Goal: Task Accomplishment & Management: Manage account settings

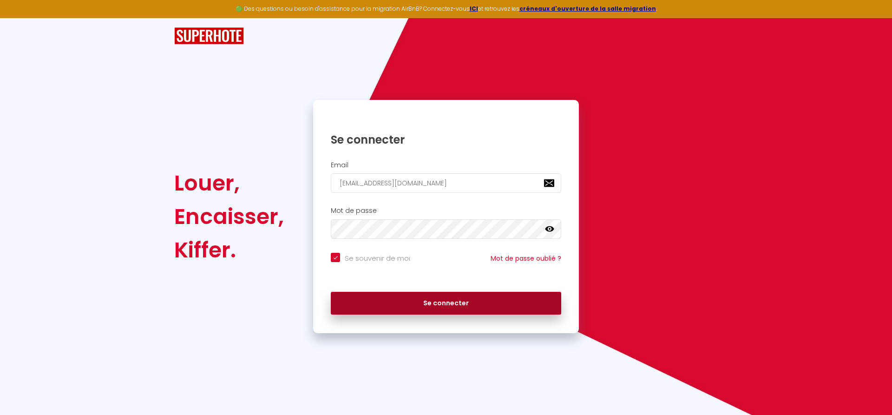
click at [487, 302] on button "Se connecter" at bounding box center [446, 303] width 230 height 23
checkbox input "true"
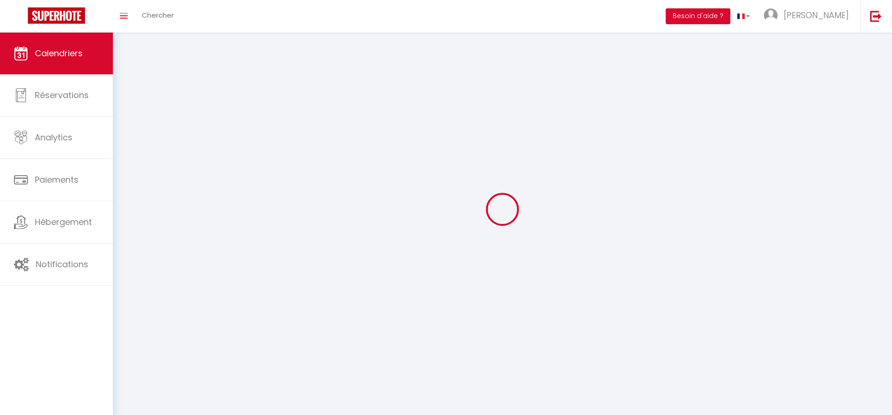
select select
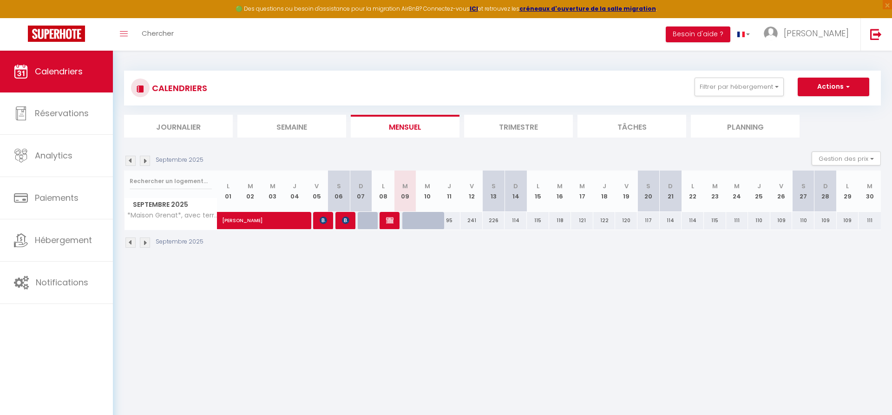
select select
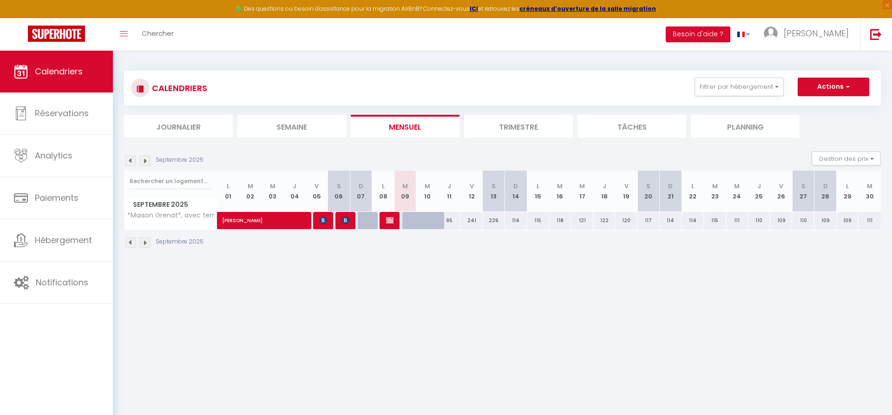
select select
click at [391, 220] on img at bounding box center [389, 219] width 7 height 7
select select "OK"
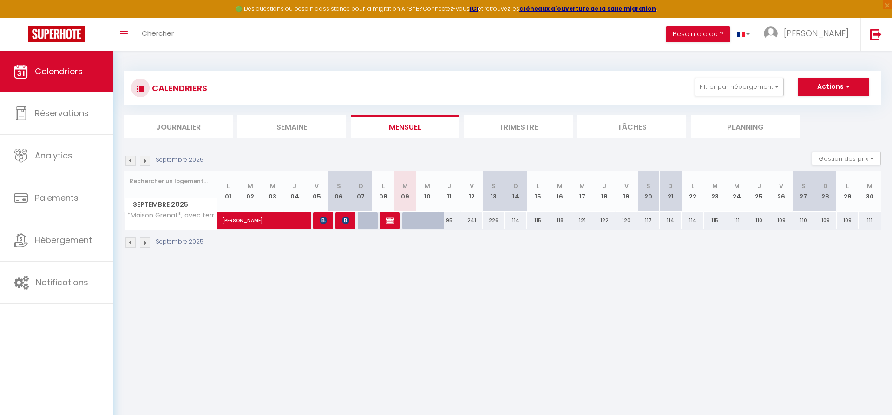
select select "0"
select select "1"
select select
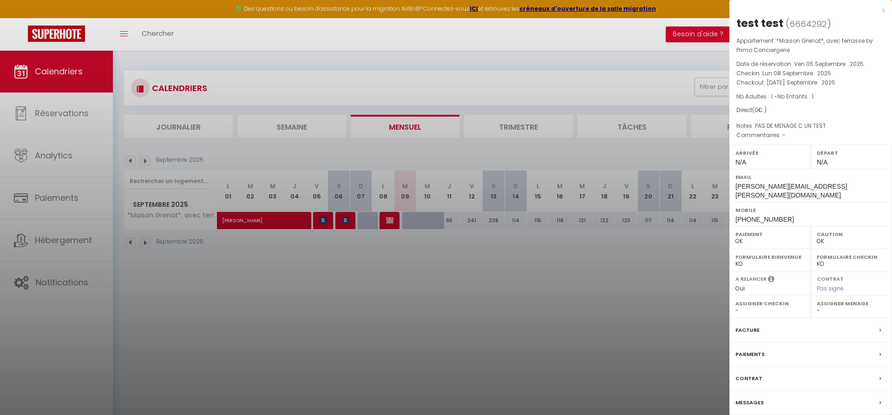
click at [753, 325] on label "Facture" at bounding box center [747, 330] width 24 height 10
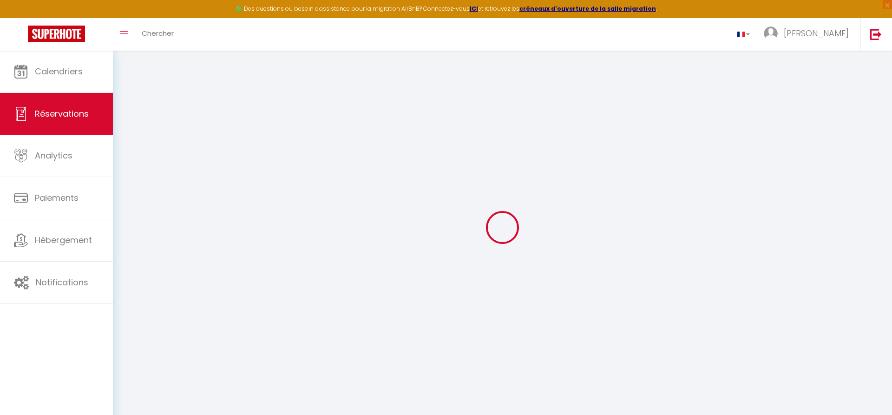
select select
checkbox input "false"
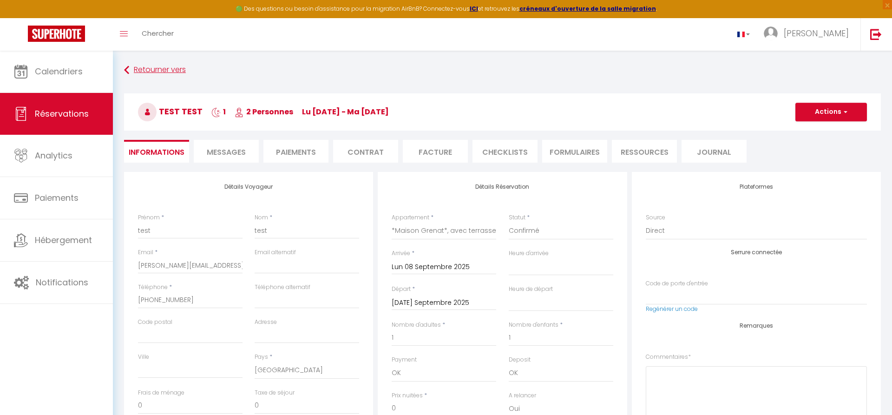
select select
checkbox input "false"
type textarea "PAS DE MENAGE C UN TEST"
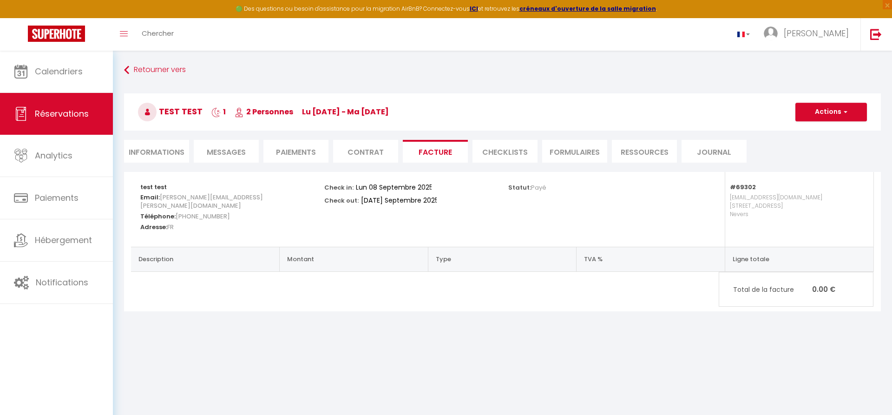
click at [214, 153] on span "Messages" at bounding box center [226, 152] width 39 height 11
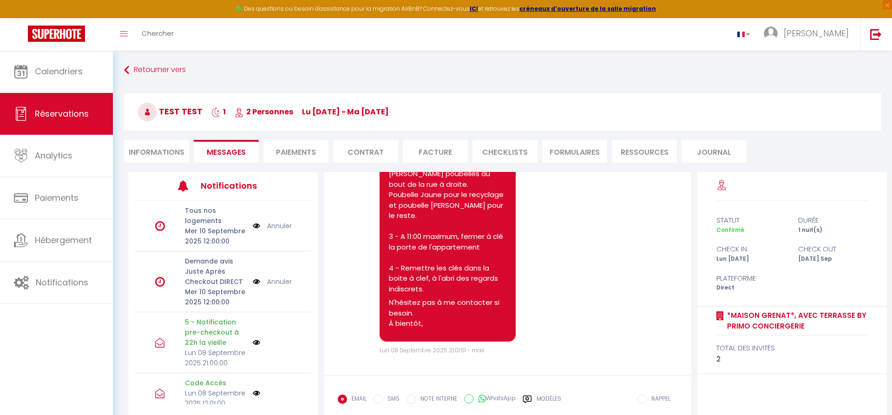
scroll to position [54, 0]
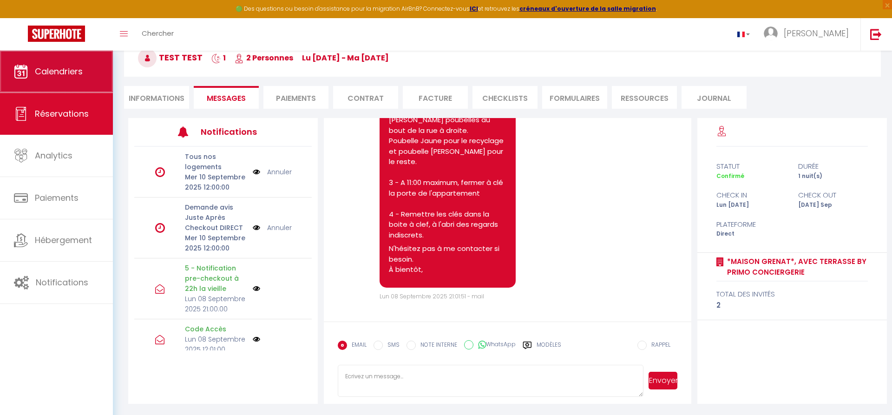
click at [50, 84] on link "Calendriers" at bounding box center [56, 72] width 113 height 42
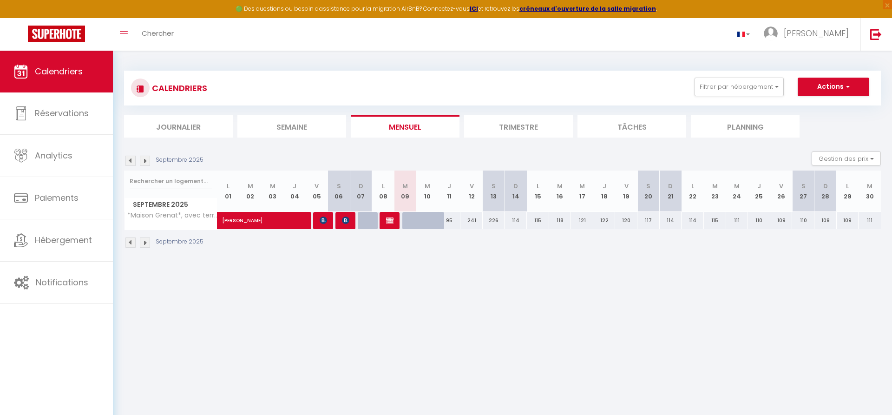
click at [507, 132] on li "Trimestre" at bounding box center [518, 126] width 109 height 23
